Goal: Task Accomplishment & Management: Complete application form

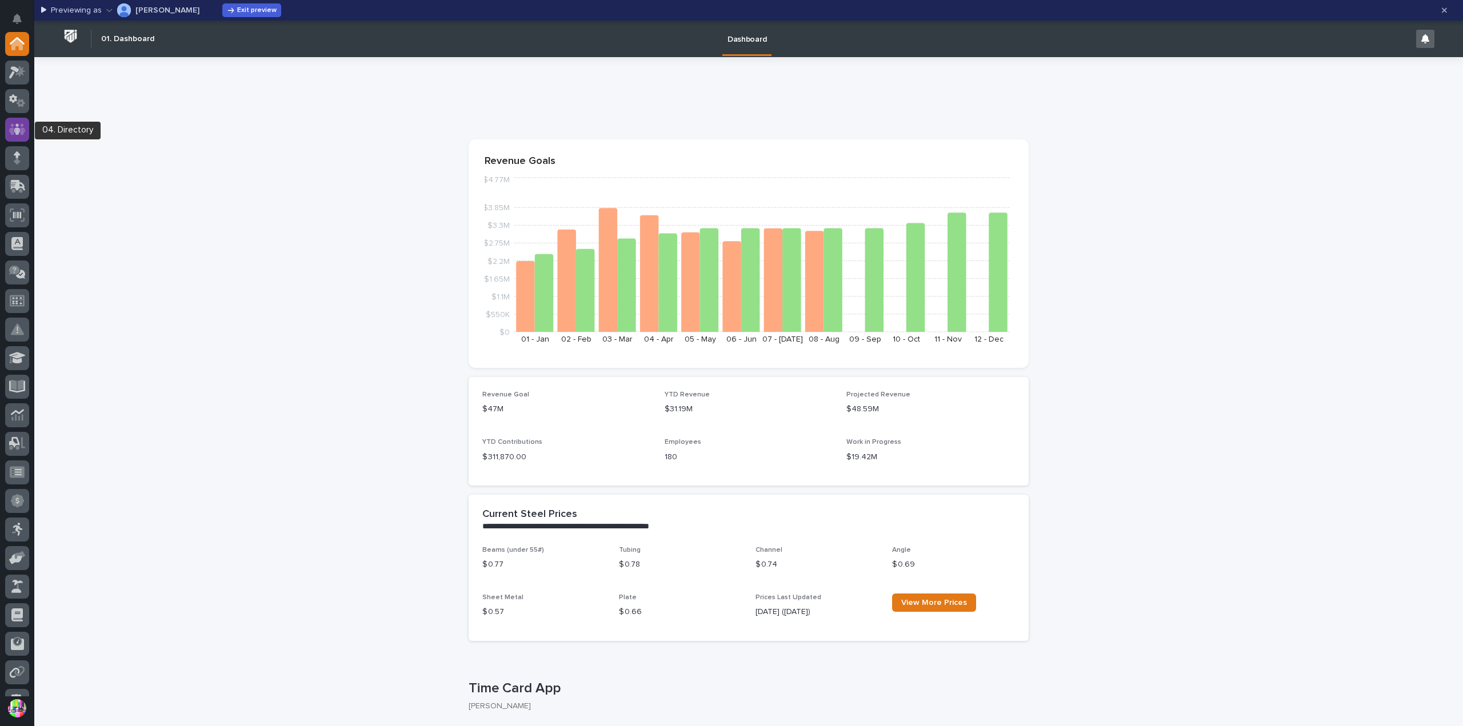
click at [13, 125] on icon at bounding box center [17, 128] width 17 height 11
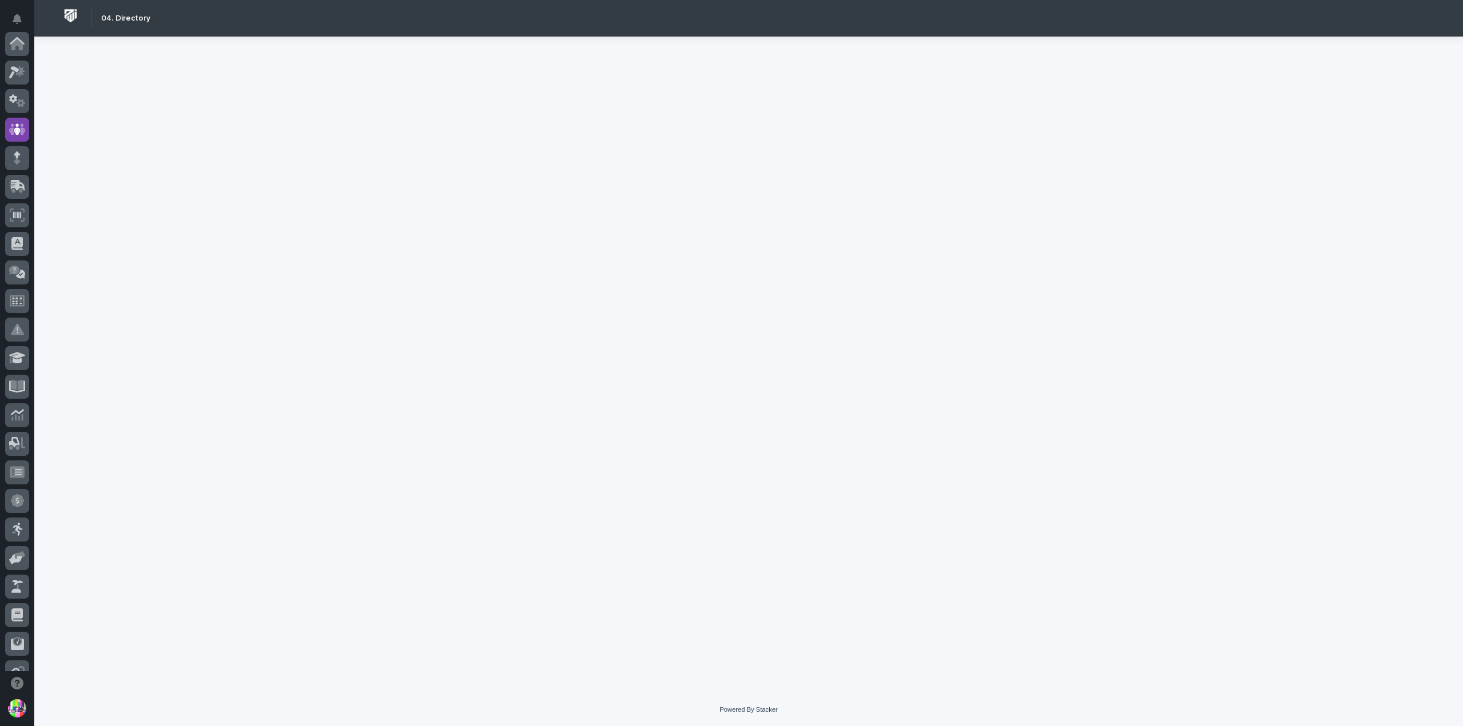
scroll to position [86, 0]
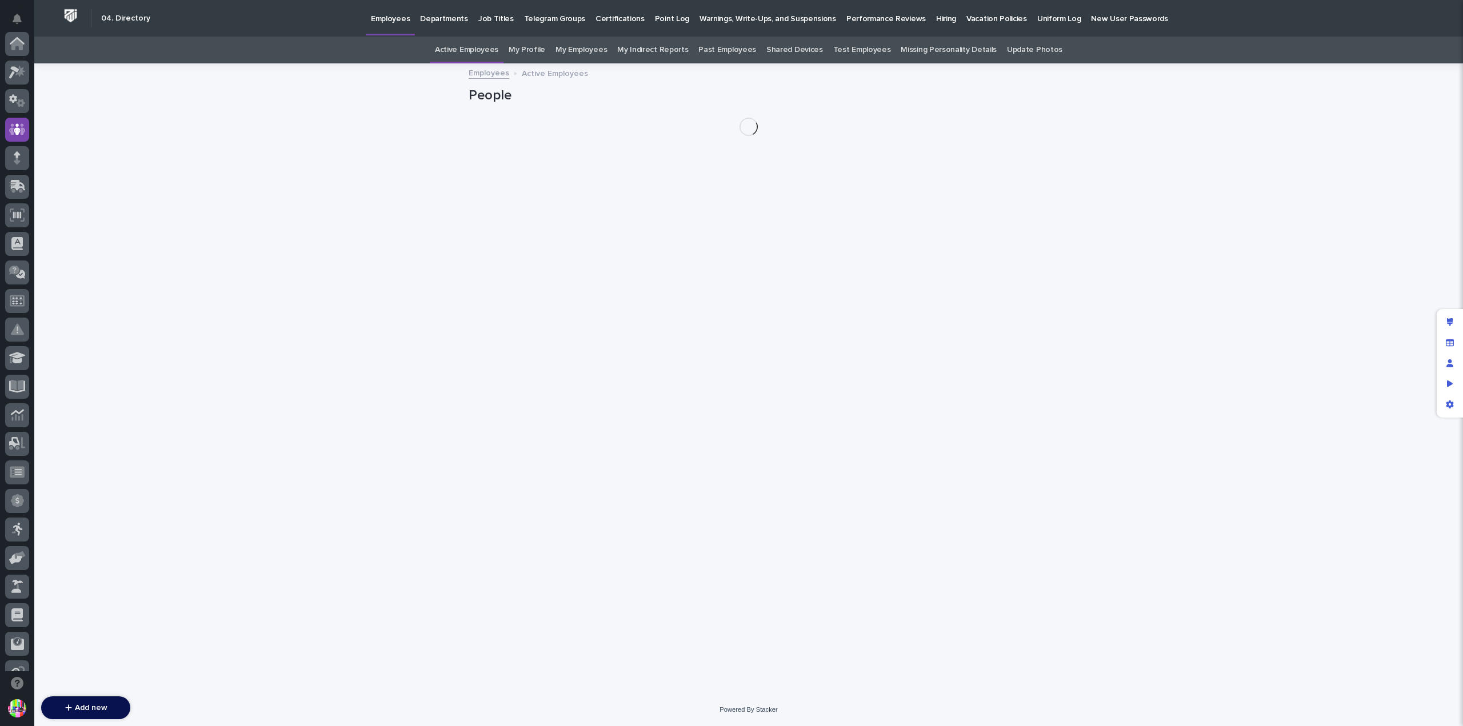
scroll to position [86, 0]
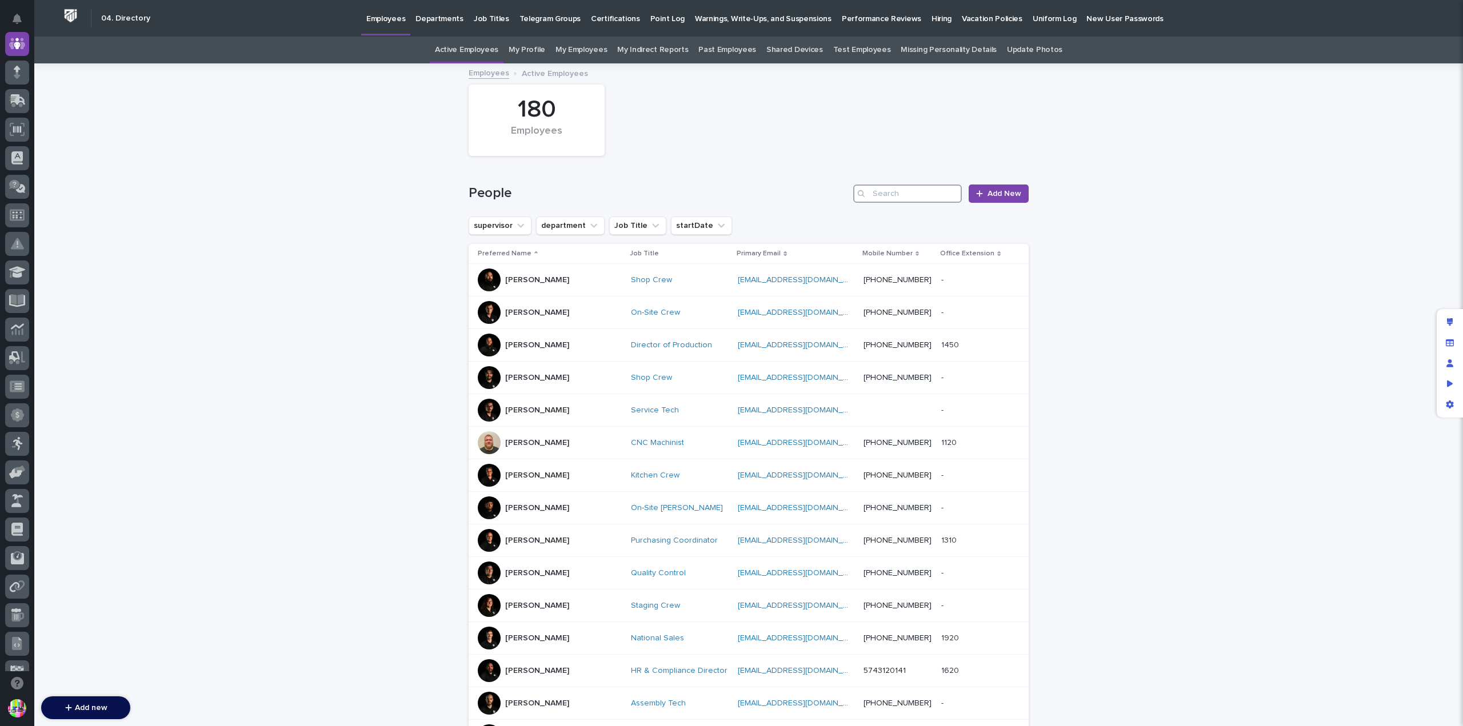
click at [884, 187] on input "Search" at bounding box center [907, 194] width 109 height 18
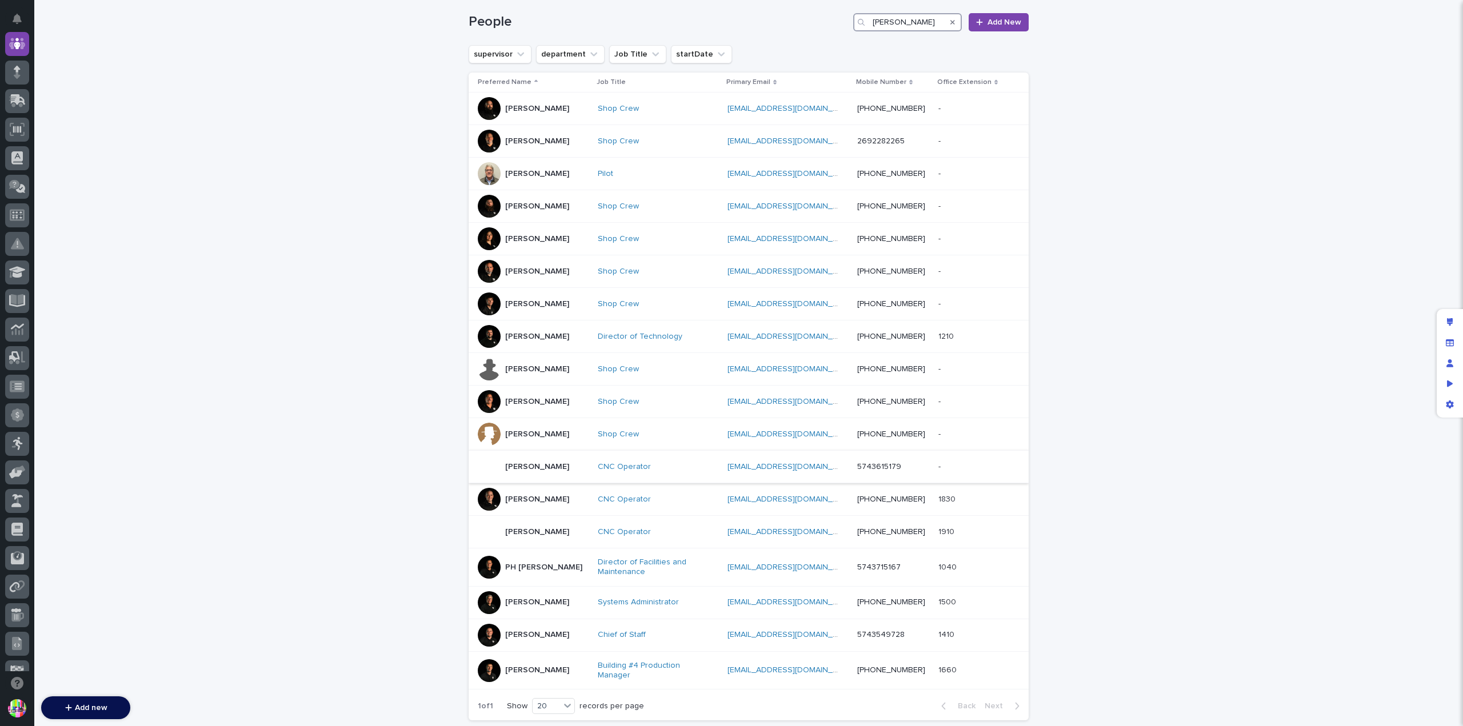
scroll to position [229, 0]
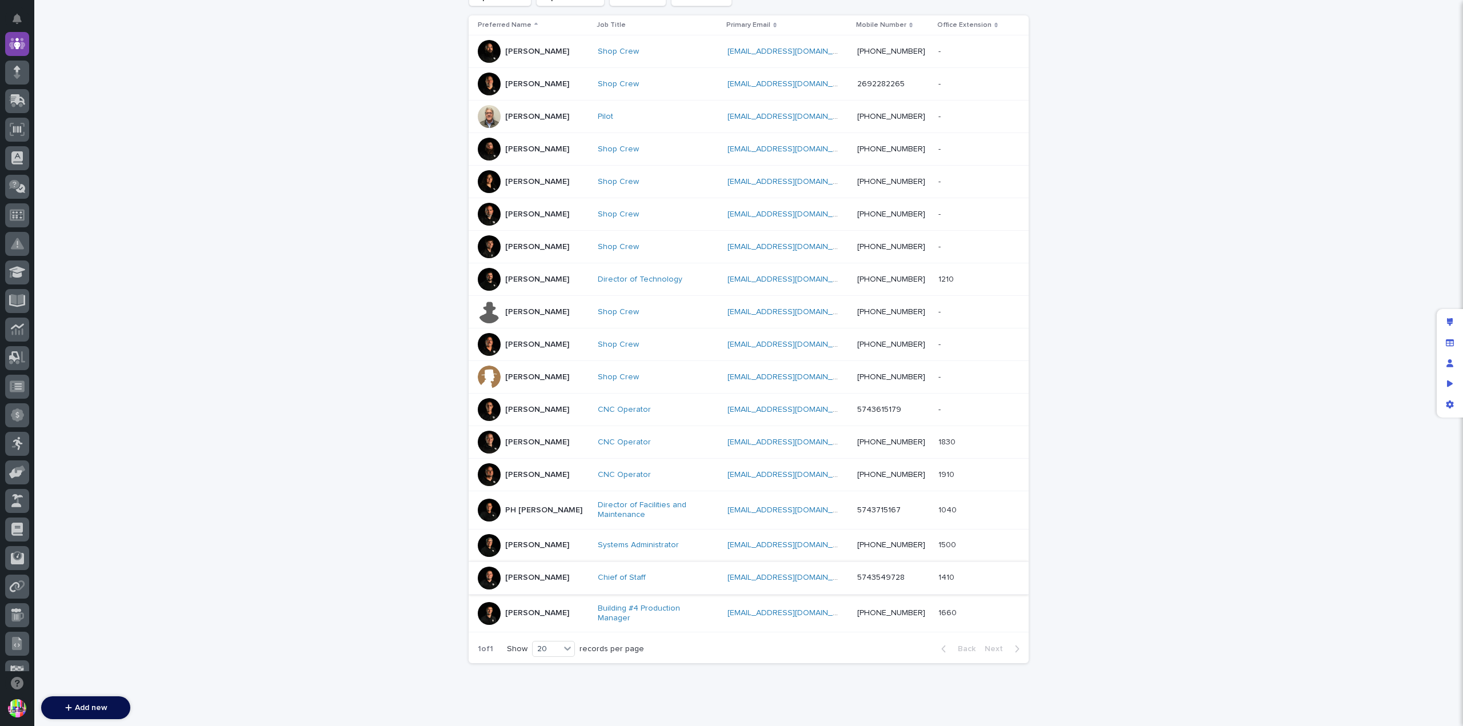
type input "trevor"
click at [510, 573] on p "Trevor Klotz" at bounding box center [537, 578] width 64 height 10
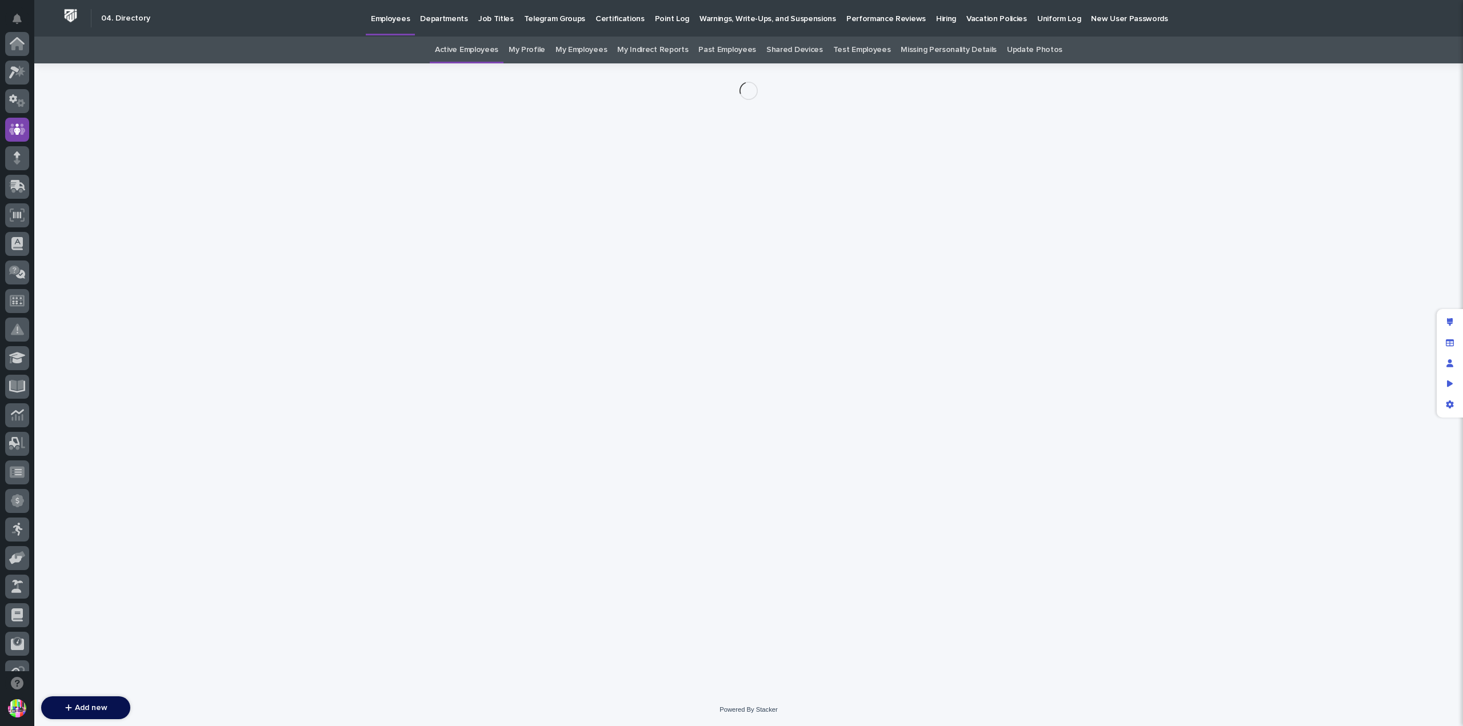
scroll to position [86, 0]
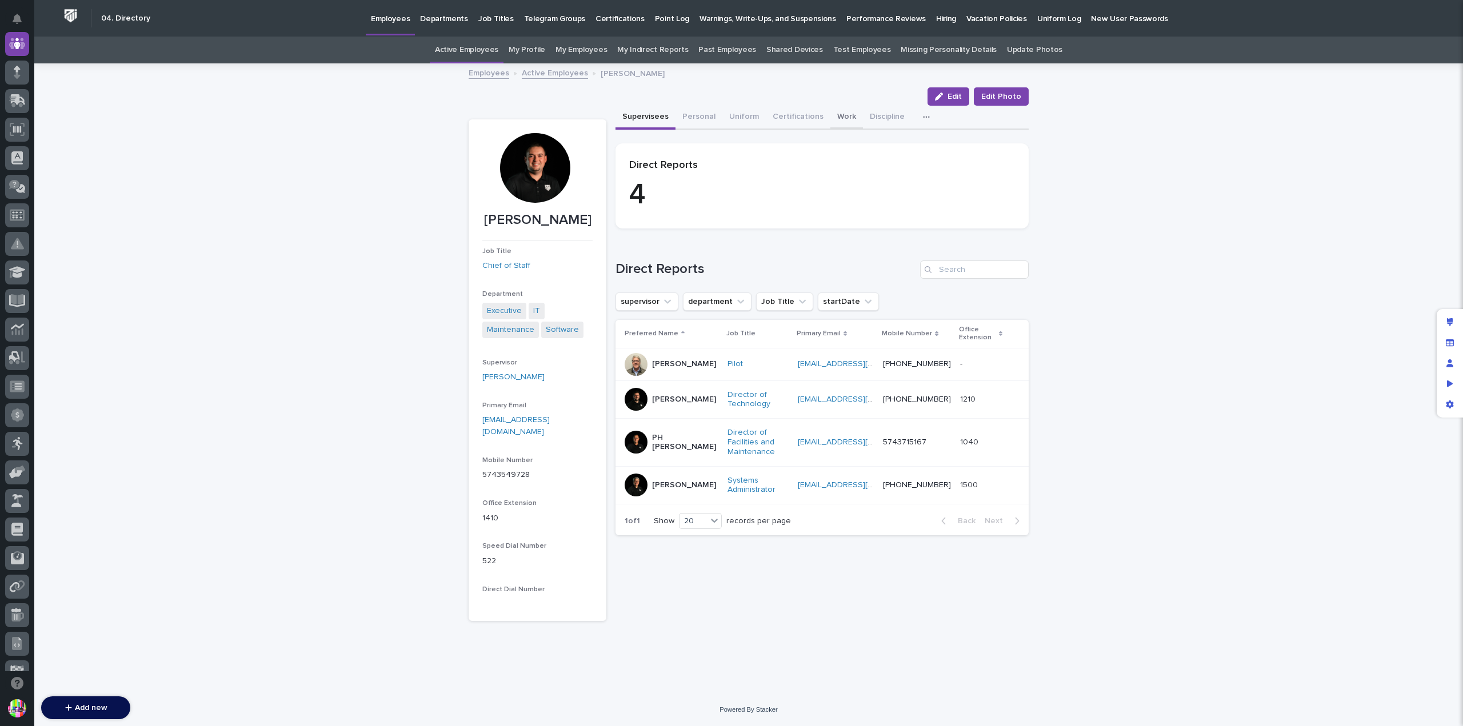
click at [835, 120] on button "Work" at bounding box center [846, 118] width 33 height 24
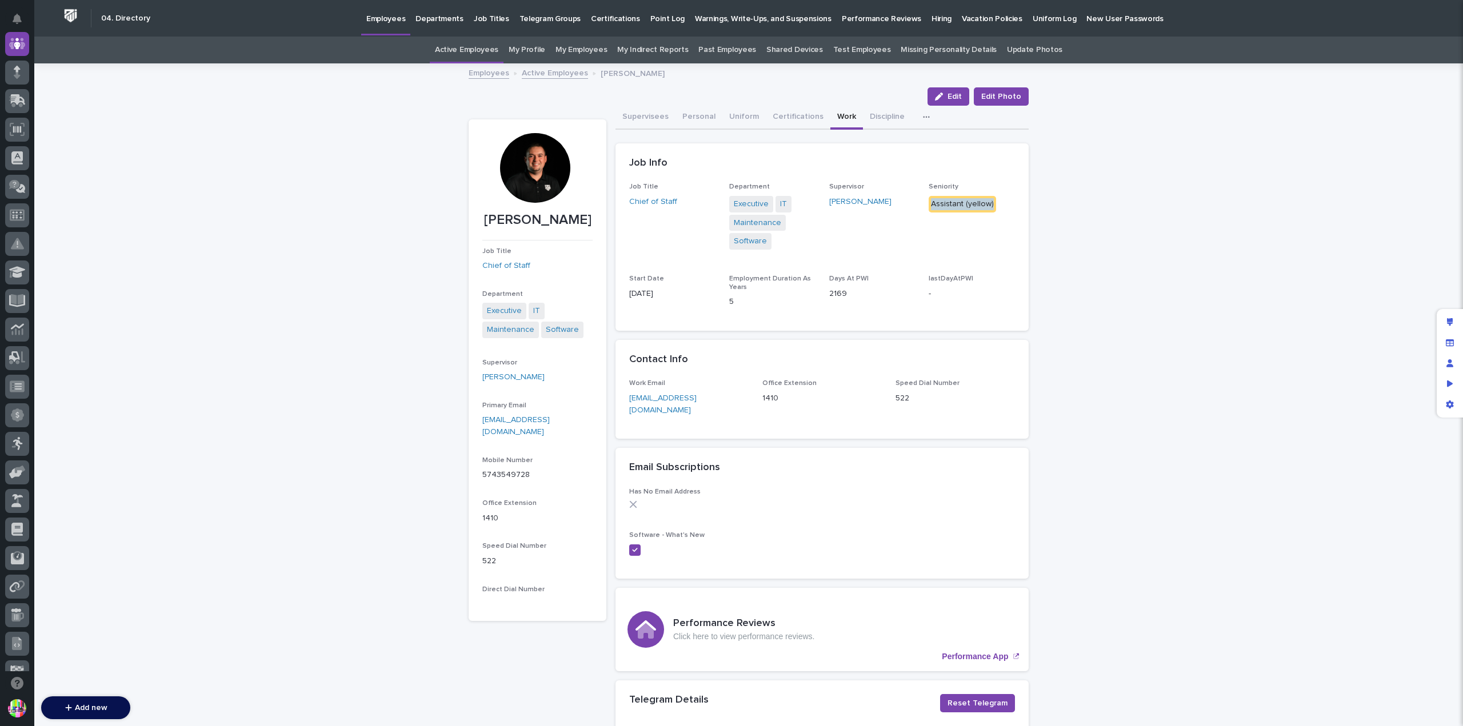
drag, startPoint x: 928, startPoint y: 202, endPoint x: 992, endPoint y: 209, distance: 63.8
click at [992, 209] on p "Assistant (yellow)" at bounding box center [972, 204] width 86 height 17
click at [693, 116] on button "Personal" at bounding box center [699, 118] width 47 height 24
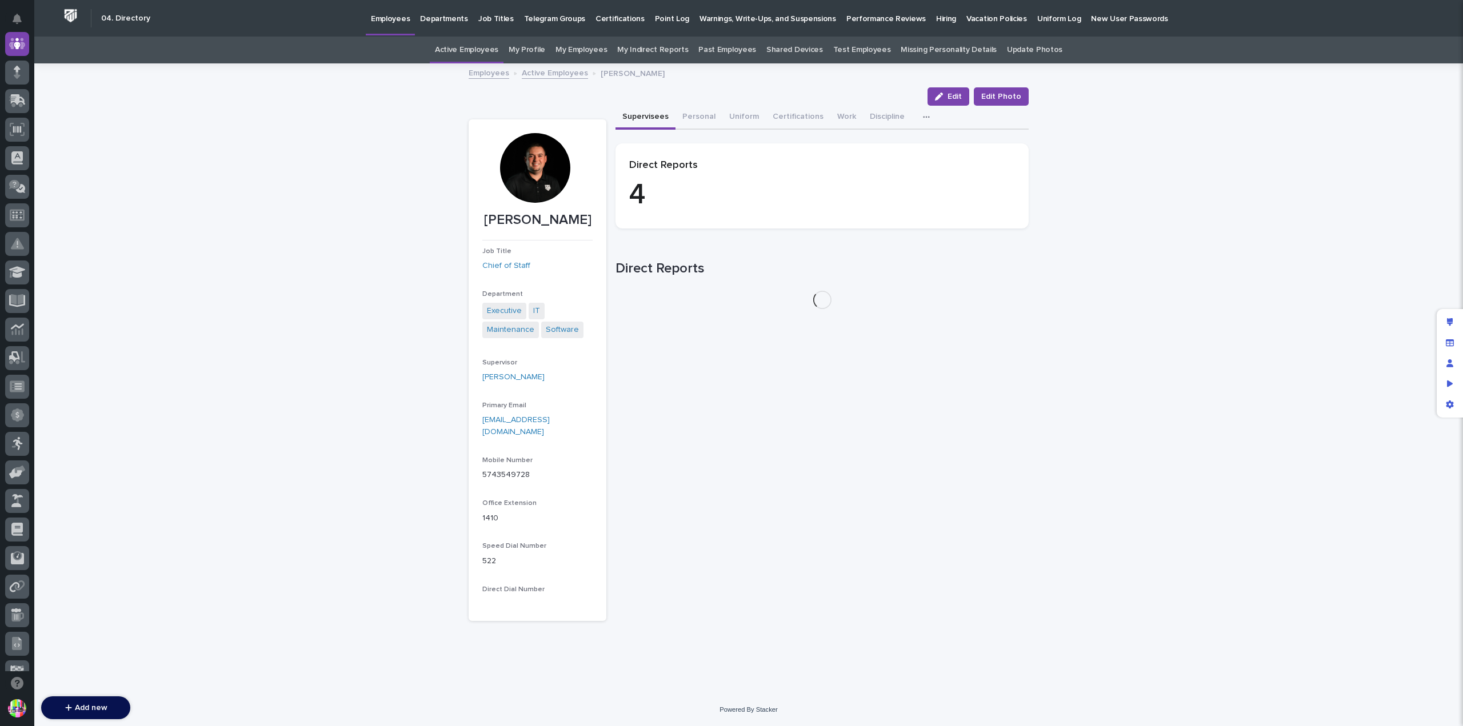
click at [644, 118] on button "Supervisees" at bounding box center [646, 118] width 60 height 24
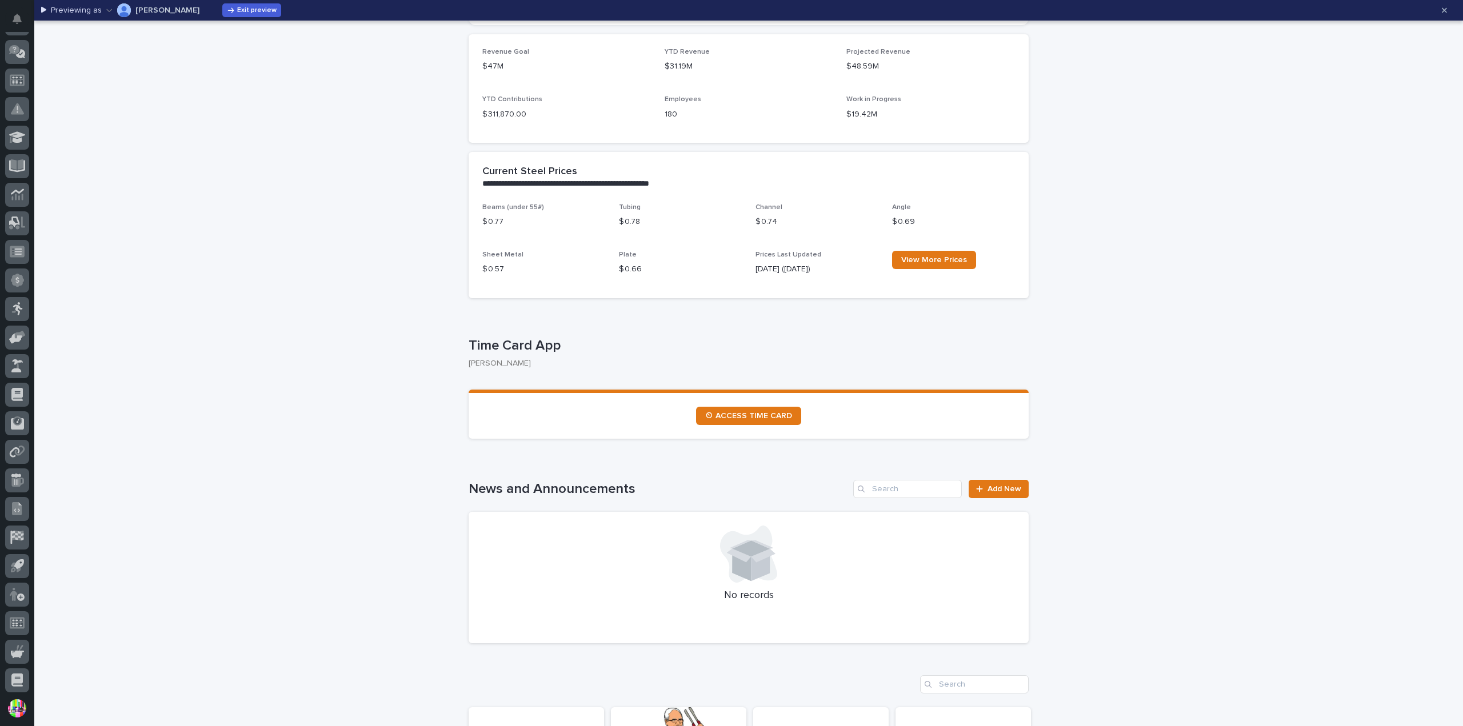
scroll to position [400, 0]
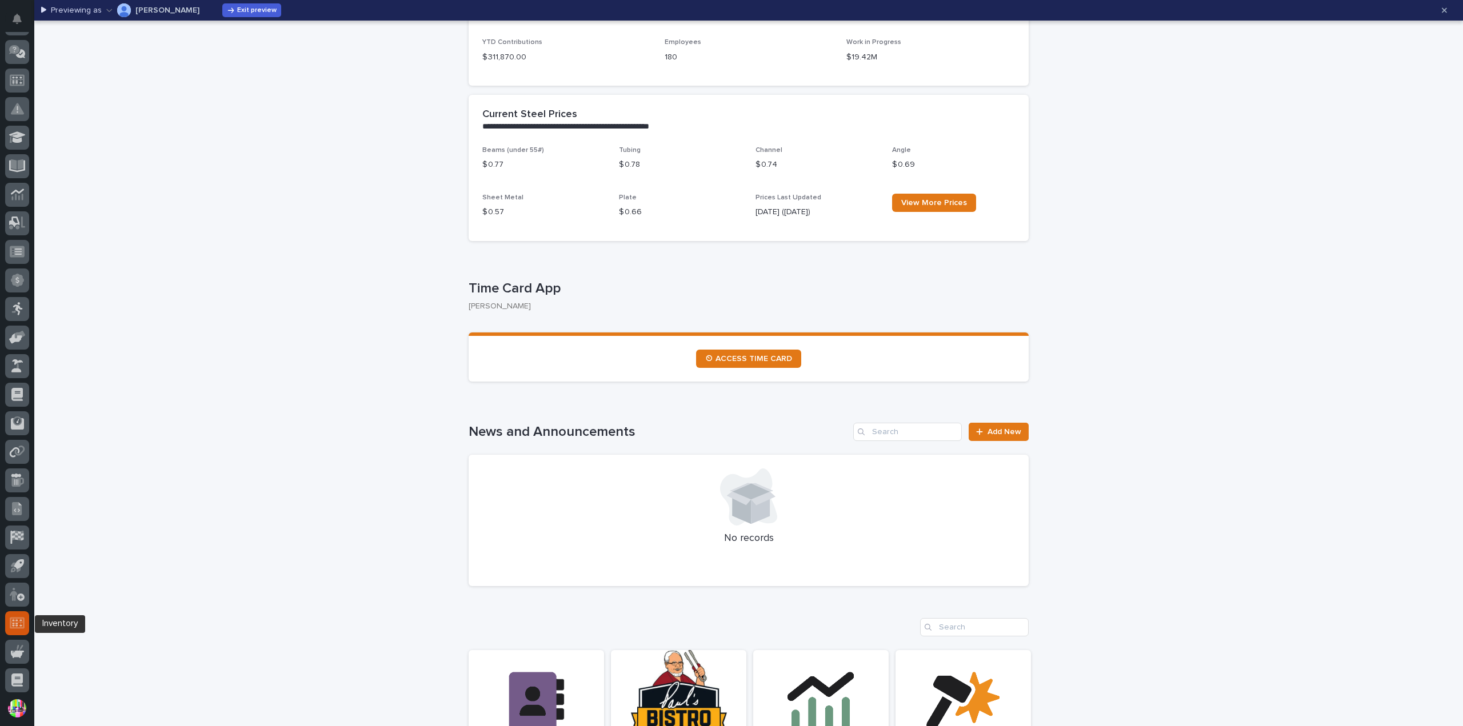
click at [18, 624] on icon at bounding box center [17, 623] width 15 height 13
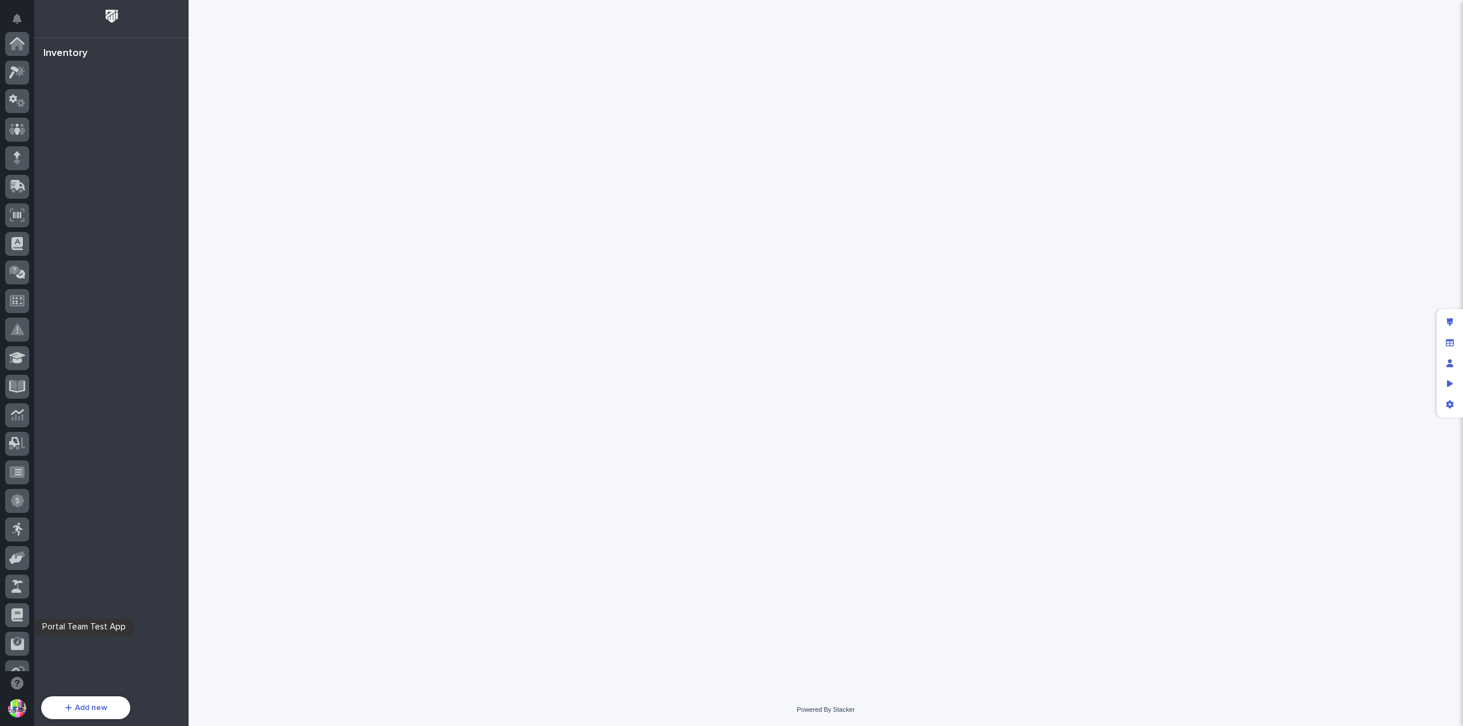
scroll to position [246, 0]
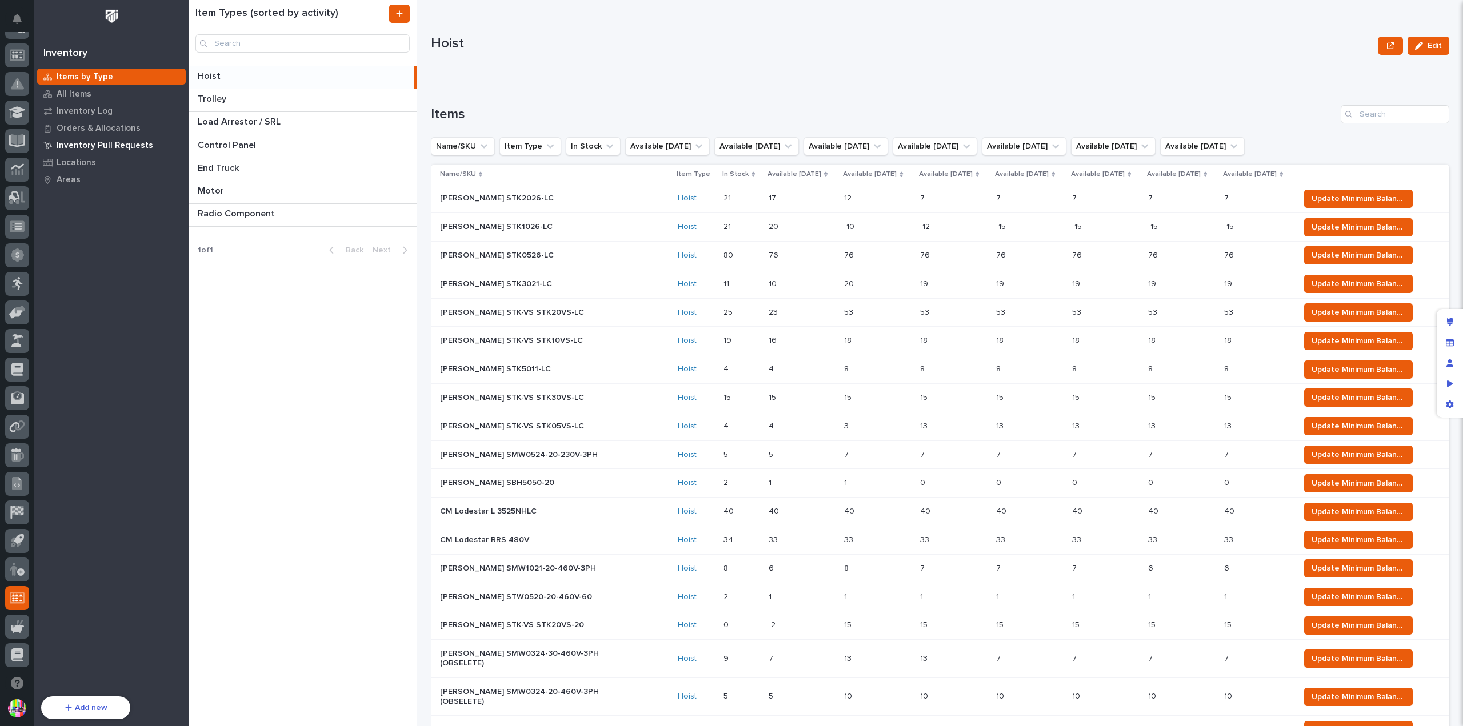
click at [102, 147] on p "Inventory Pull Requests" at bounding box center [105, 146] width 97 height 10
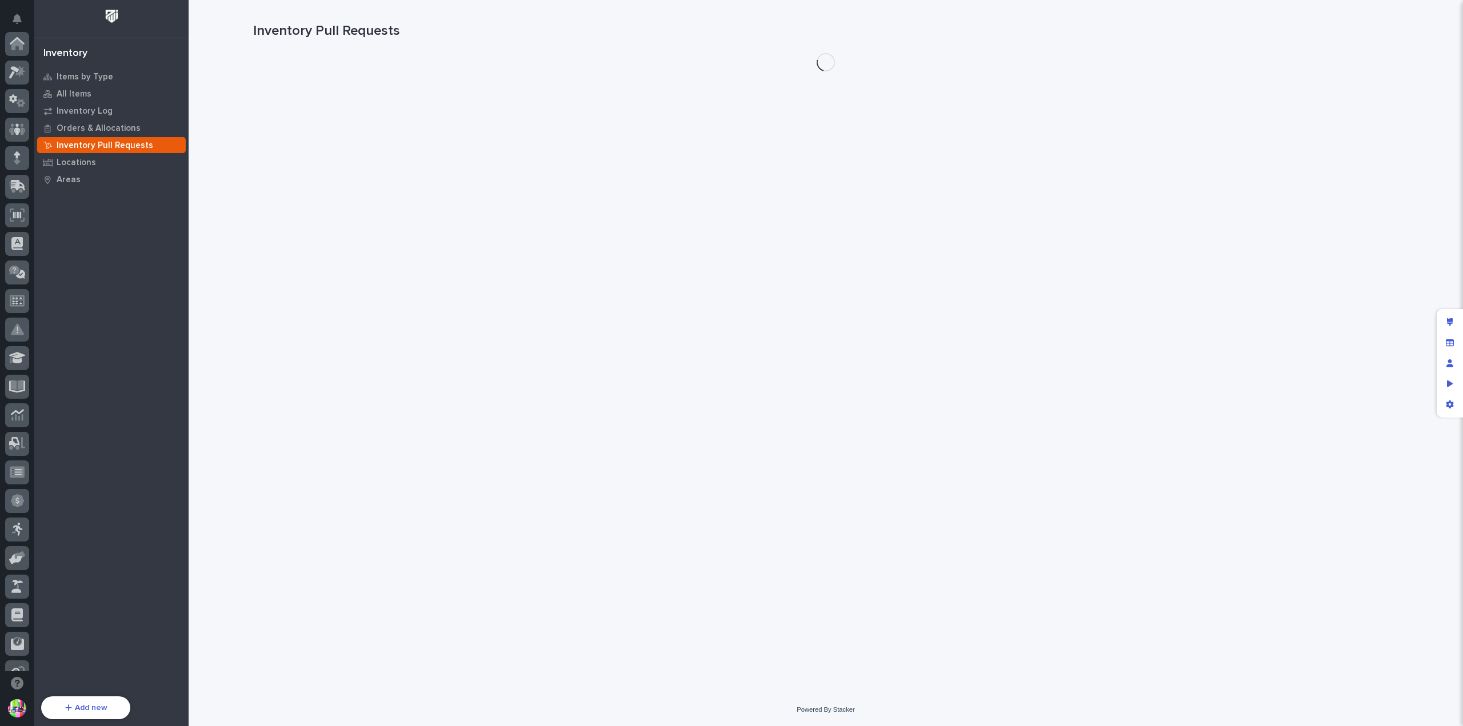
scroll to position [246, 0]
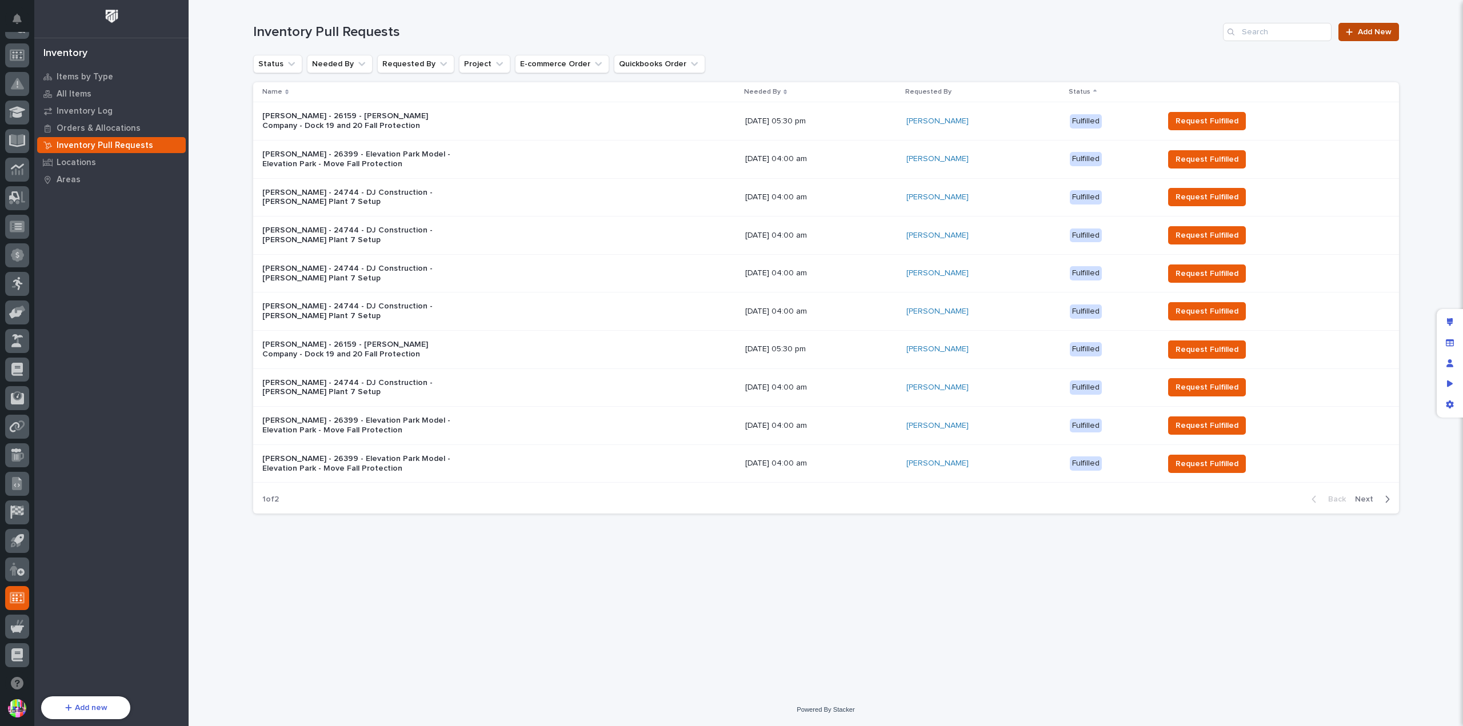
click at [1372, 28] on span "Add New" at bounding box center [1375, 32] width 34 height 8
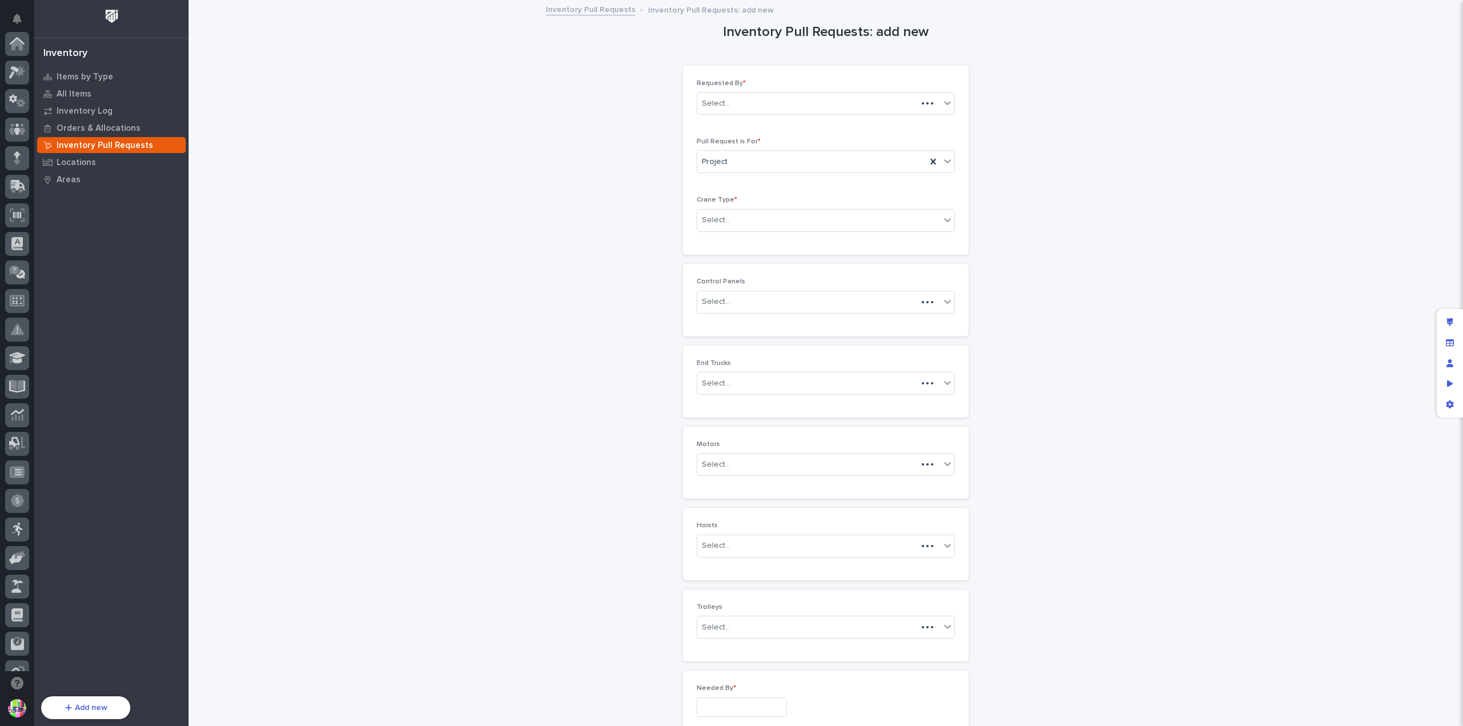
scroll to position [246, 0]
click at [837, 165] on div "Project" at bounding box center [811, 162] width 229 height 19
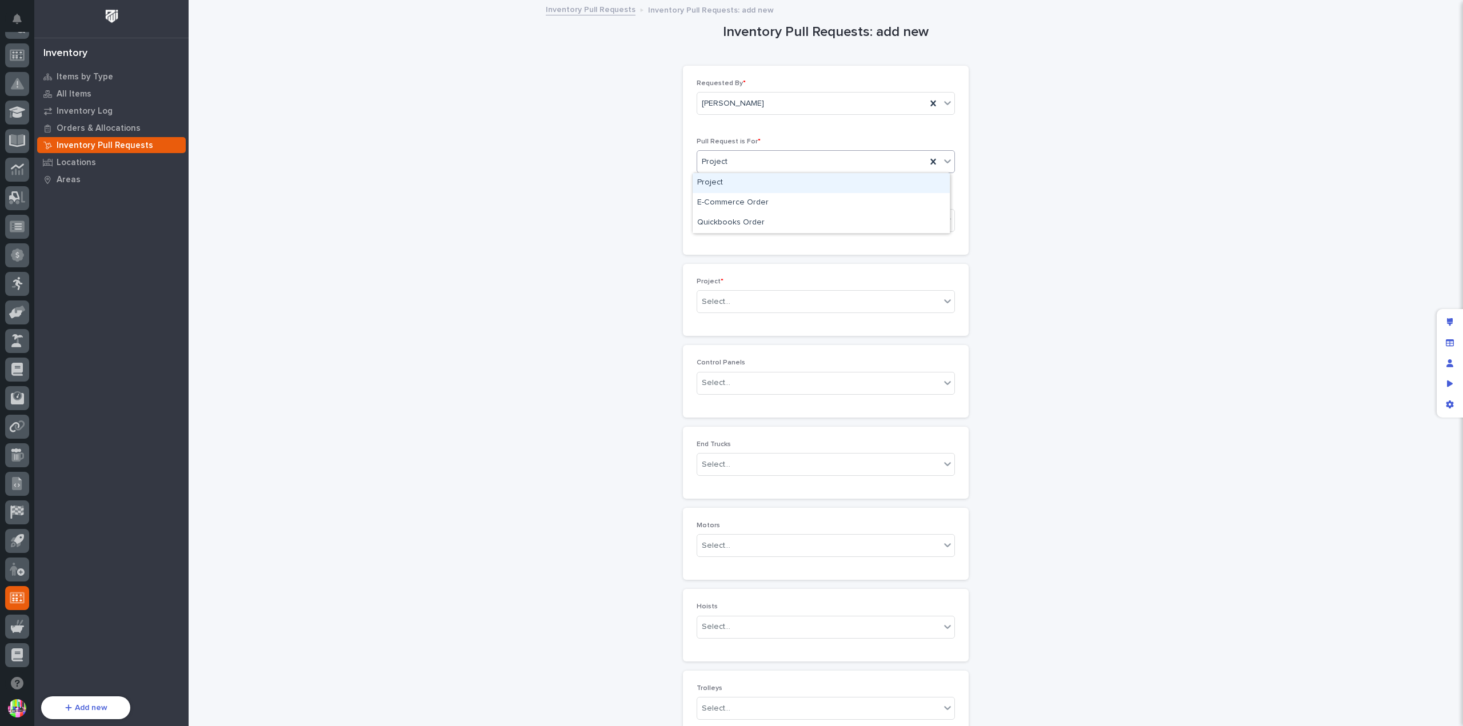
click at [853, 134] on div "Requested By * [PERSON_NAME] Pull Request is For * option Project focused, 1 of…" at bounding box center [826, 160] width 258 height 162
click at [830, 219] on div "Select..." at bounding box center [818, 220] width 243 height 19
click at [1132, 220] on div "Inventory Pull Requests: add new Loading... Saving… Loading... Saving… Loading.…" at bounding box center [826, 489] width 1146 height 976
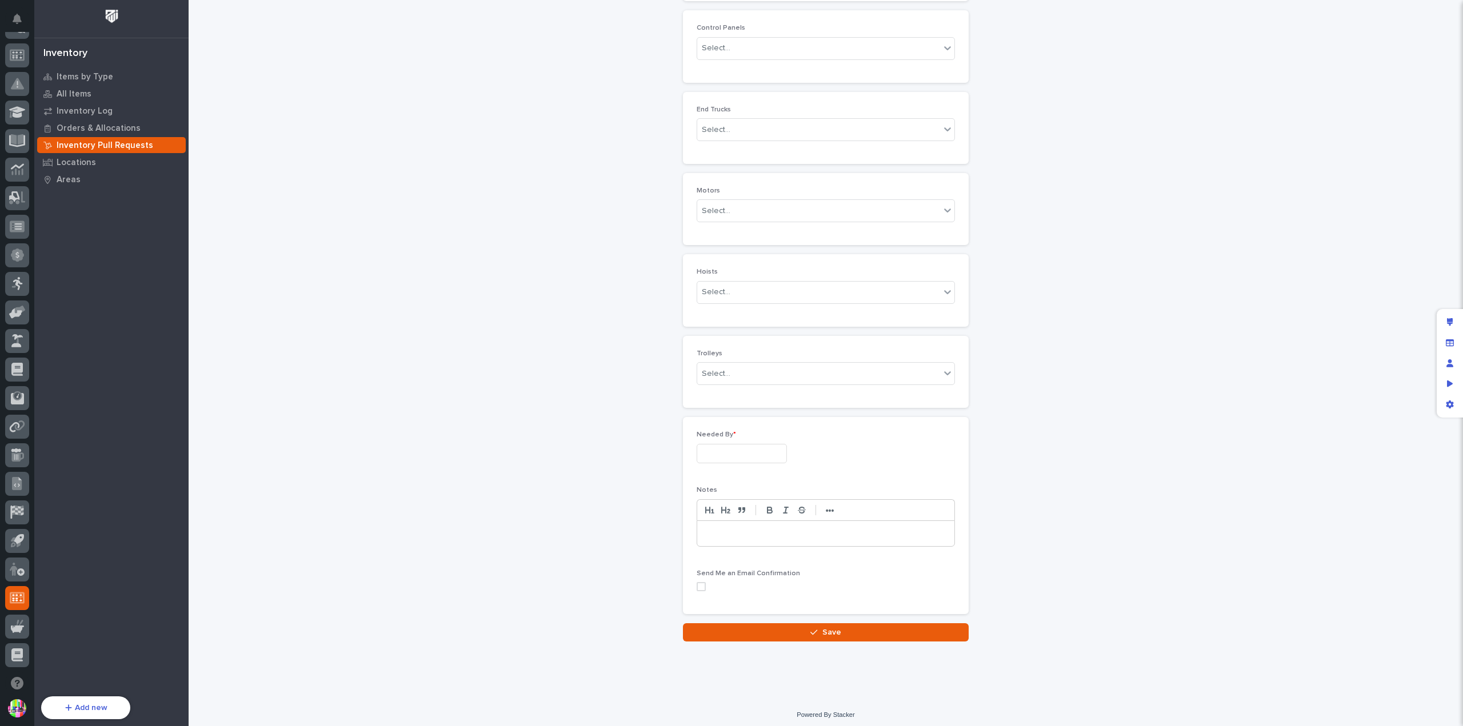
scroll to position [49, 0]
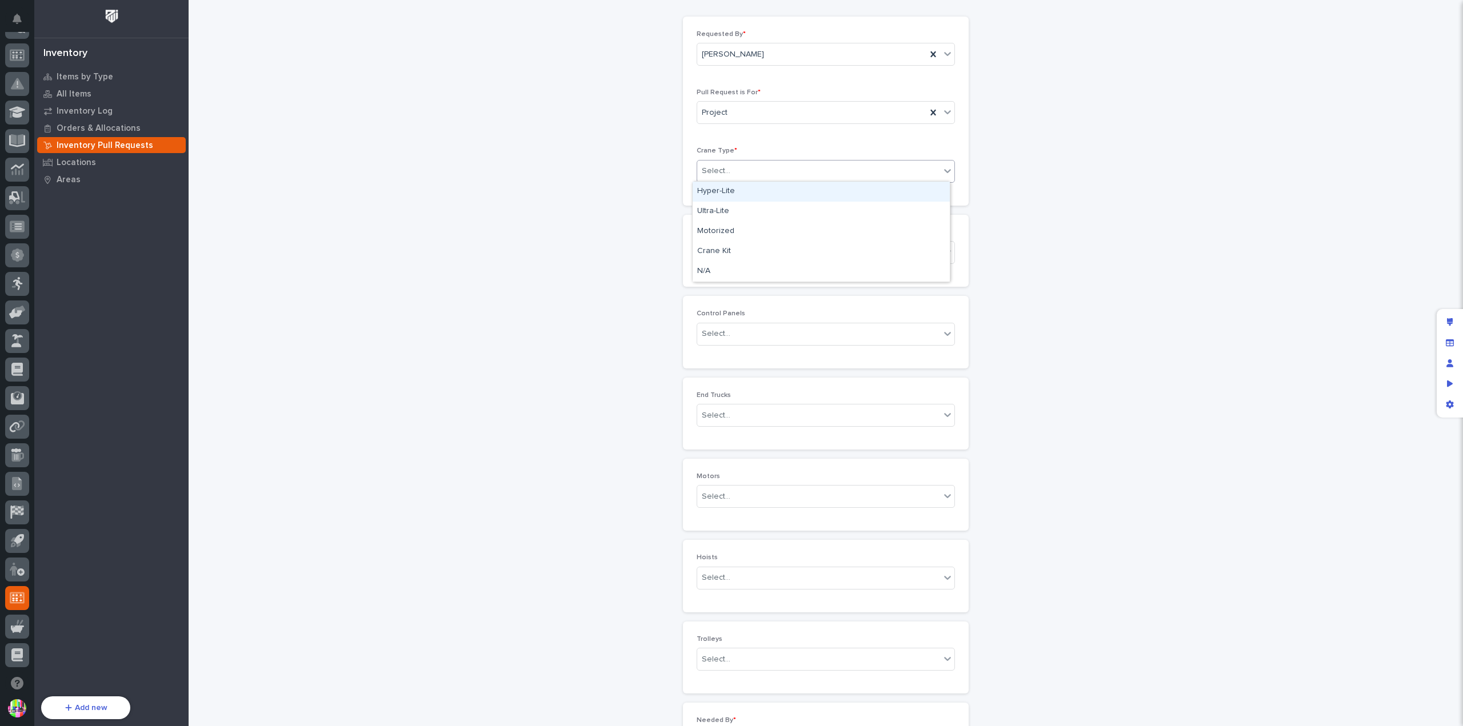
click at [801, 175] on div "Select..." at bounding box center [818, 171] width 243 height 19
click at [997, 175] on div "Inventory Pull Requests: add new Loading... Saving… Loading... Saving… Loading.…" at bounding box center [826, 440] width 1146 height 976
